Goal: Information Seeking & Learning: Learn about a topic

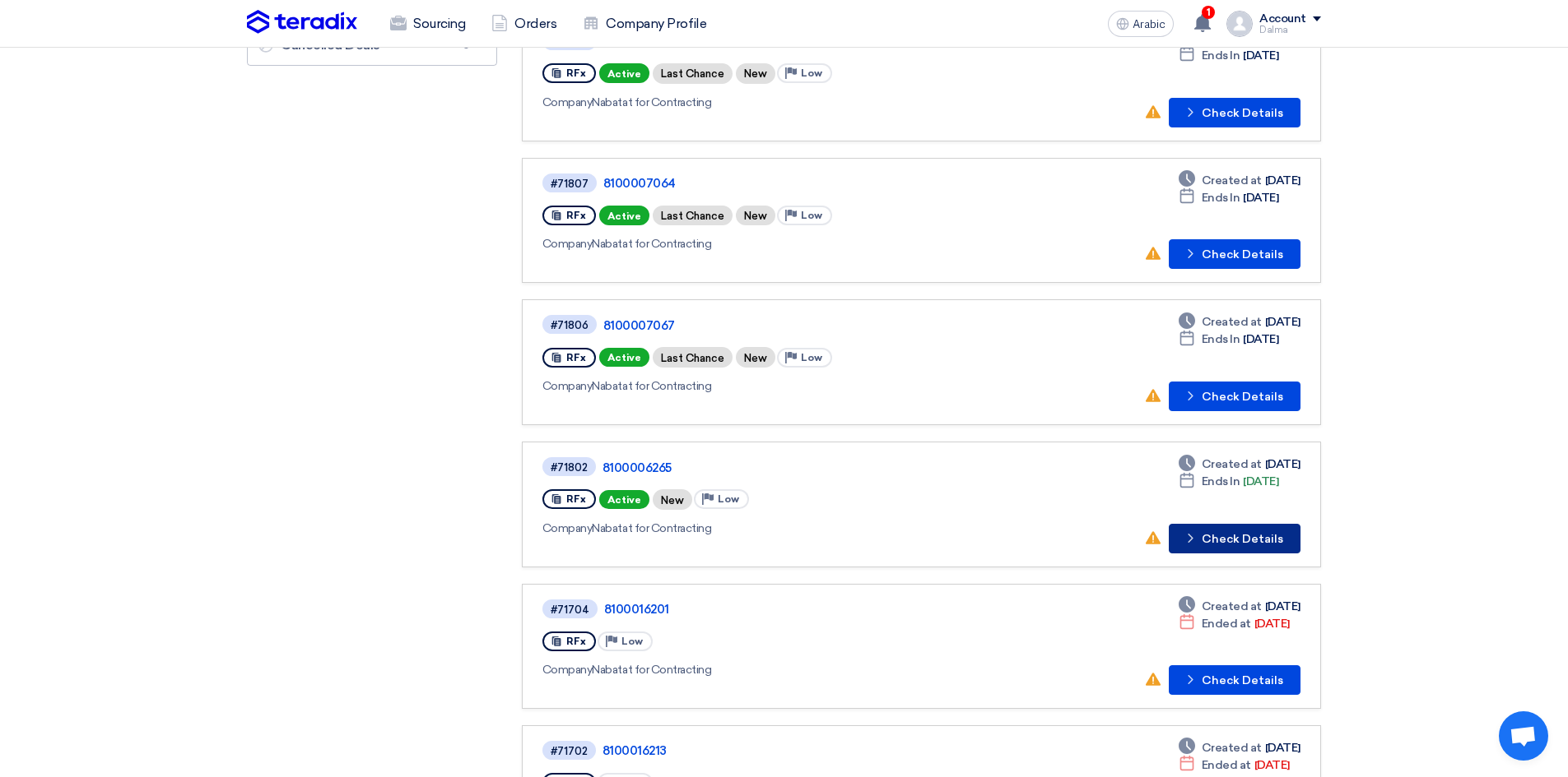
click at [1245, 539] on font "Check Details" at bounding box center [1242, 539] width 81 height 14
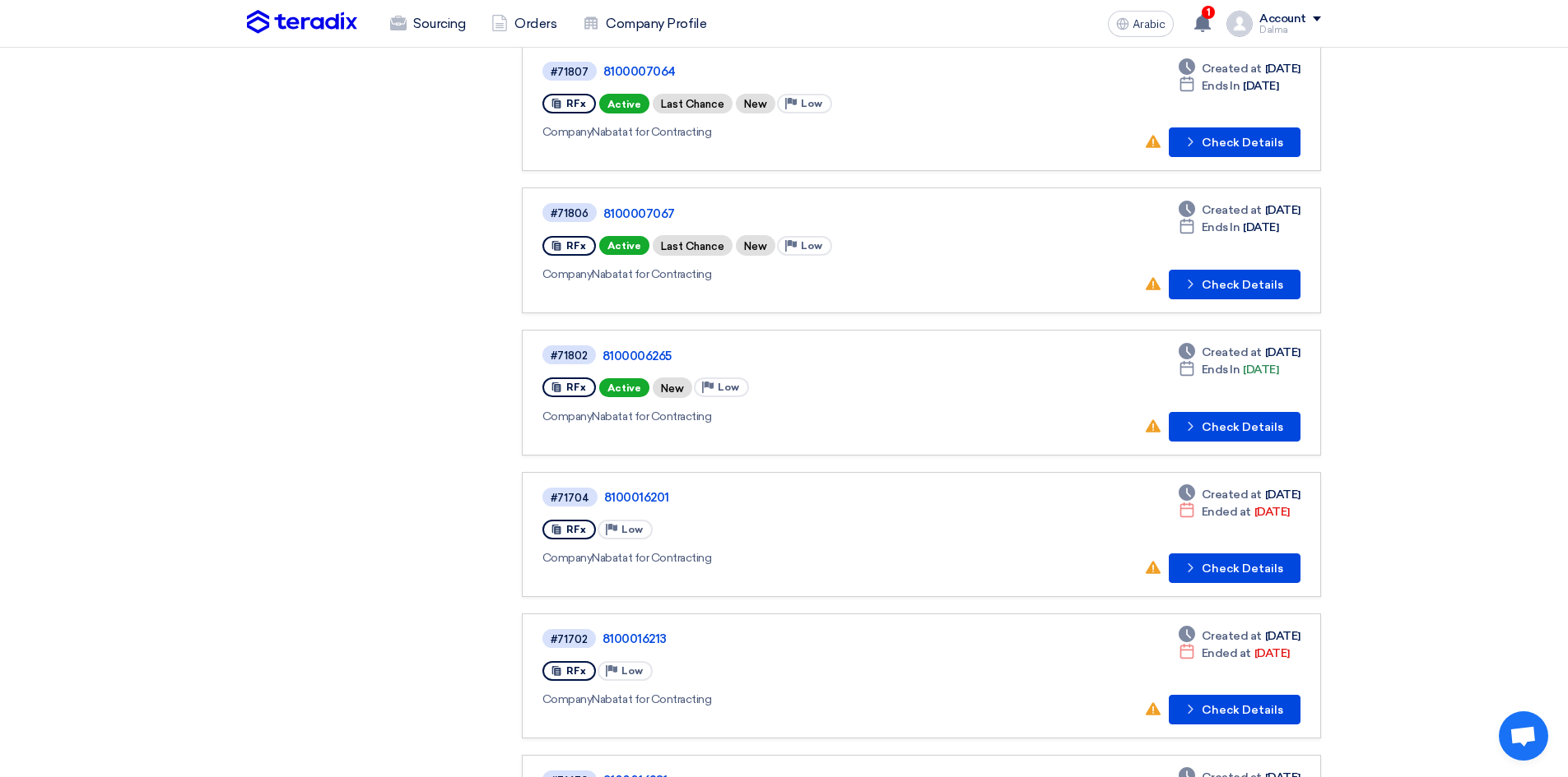
scroll to position [412, 0]
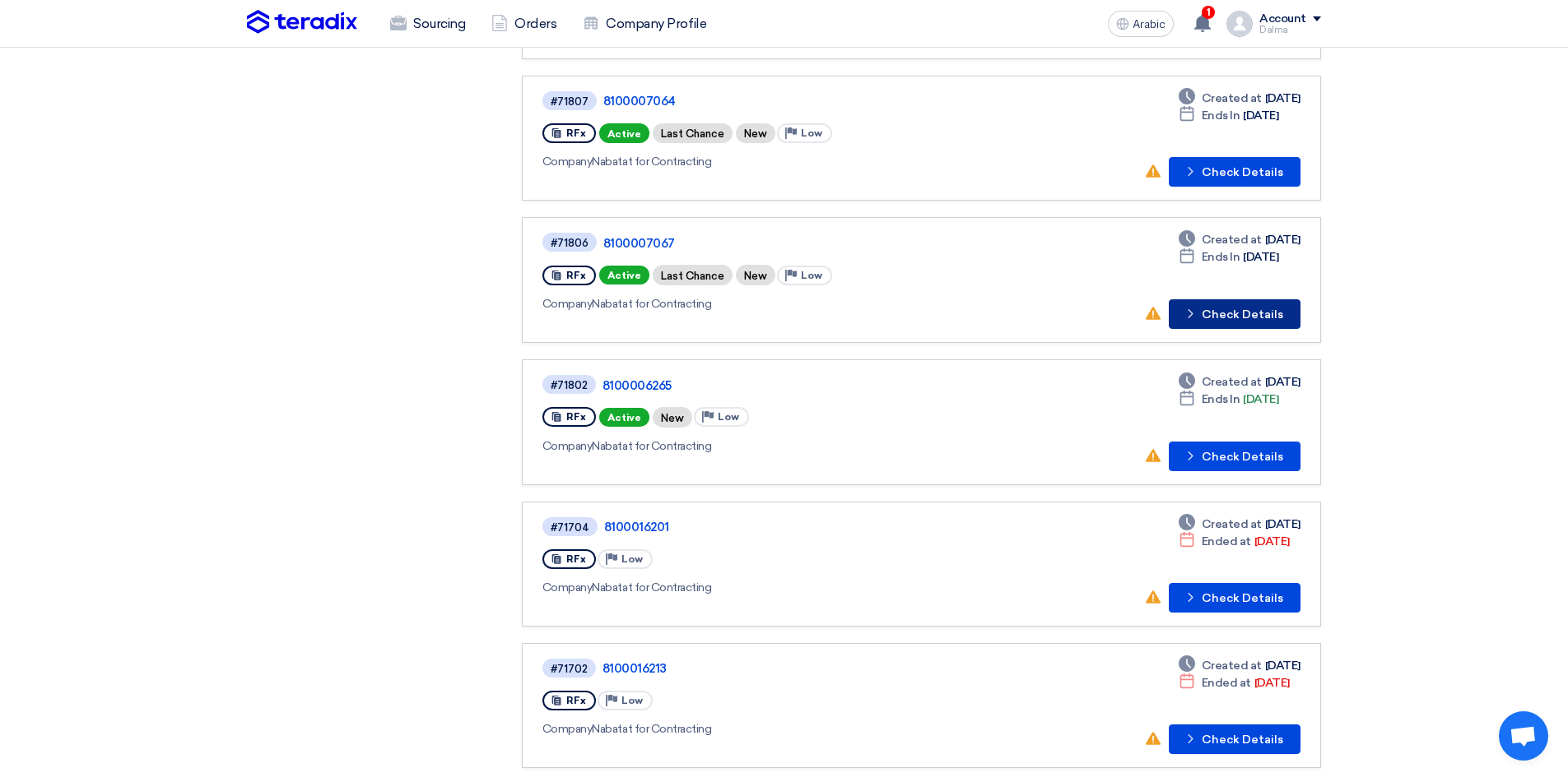
click at [1252, 306] on button "Check details Check Details" at bounding box center [1234, 313] width 132 height 29
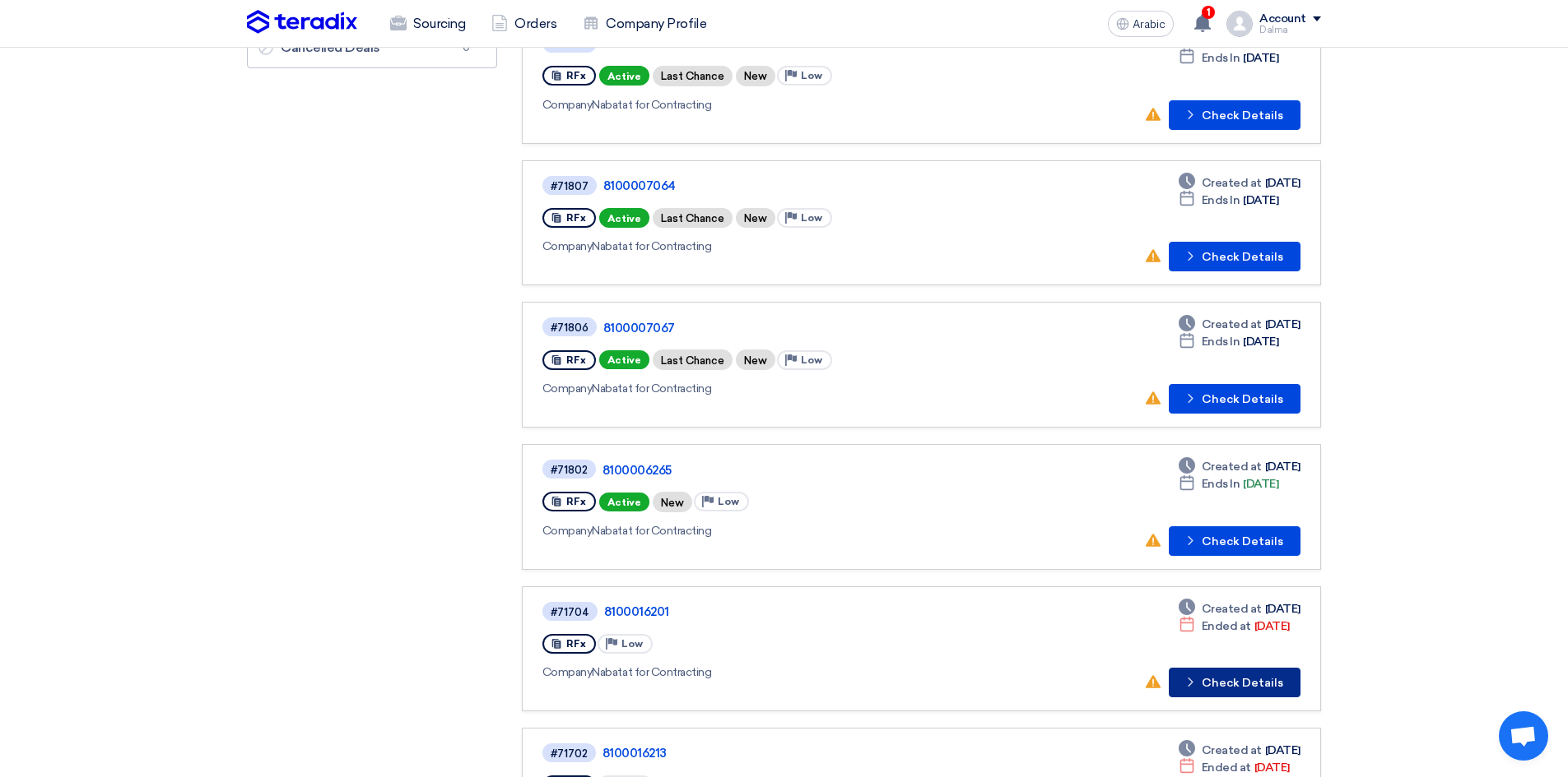
scroll to position [494, 0]
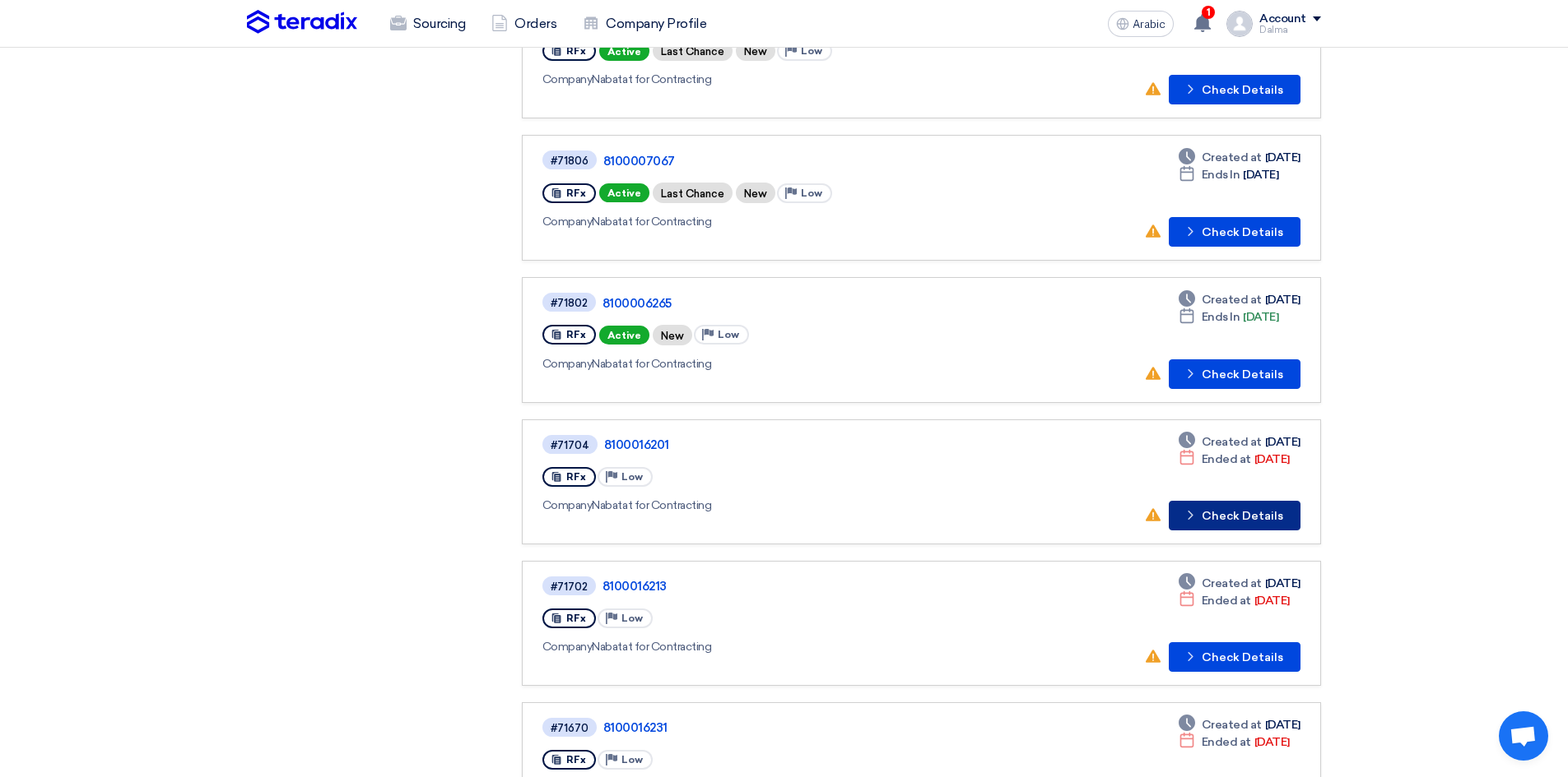
click at [1251, 513] on font "Check Details" at bounding box center [1242, 516] width 81 height 14
